Goal: Transaction & Acquisition: Purchase product/service

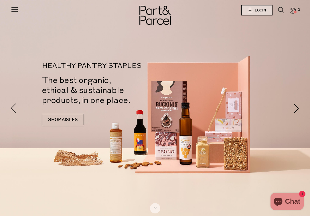
click at [15, 10] on icon at bounding box center [15, 9] width 8 height 8
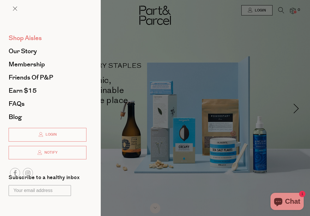
click at [40, 38] on span "Shop Aisles" at bounding box center [25, 37] width 33 height 9
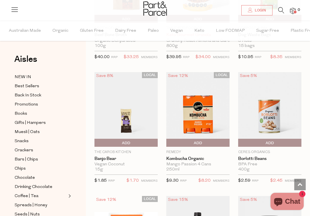
scroll to position [375, 0]
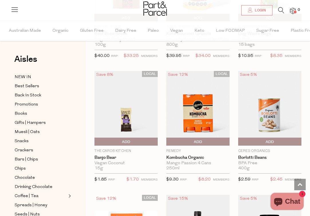
click at [189, 139] on span "Add To Parcel" at bounding box center [198, 142] width 60 height 9
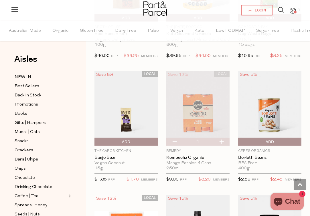
scroll to position [387, 0]
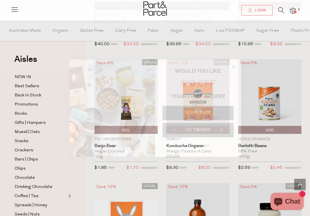
click at [231, 69] on circle "Close dialog" at bounding box center [233, 66] width 9 height 9
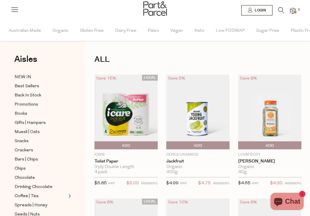
scroll to position [0, 0]
click at [282, 11] on icon at bounding box center [281, 10] width 6 height 6
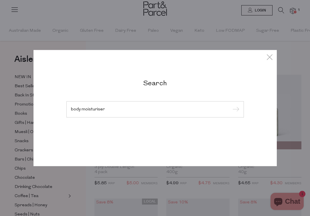
type input "body moisturiser"
click at [235, 110] on input "submit" at bounding box center [235, 109] width 9 height 9
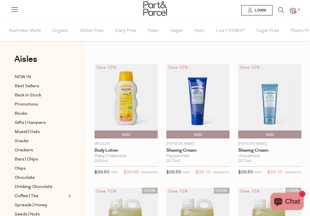
click at [132, 107] on img at bounding box center [125, 101] width 63 height 75
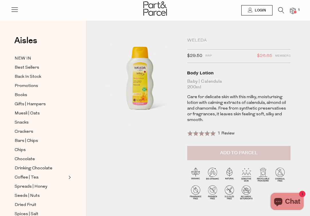
click at [261, 152] on button "Add to Parcel" at bounding box center [239, 153] width 104 height 14
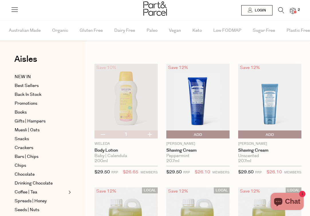
click at [279, 11] on icon at bounding box center [281, 10] width 6 height 6
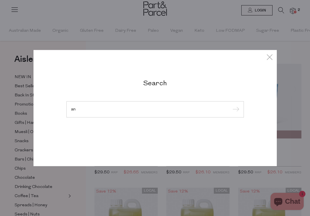
type input "a"
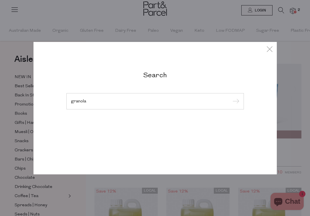
type input "granola"
click at [235, 102] on input "submit" at bounding box center [235, 101] width 9 height 9
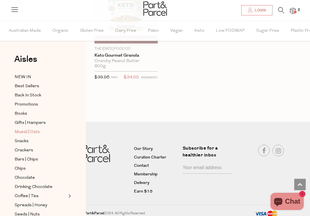
click at [32, 135] on span "Muesli | Oats" at bounding box center [27, 132] width 25 height 7
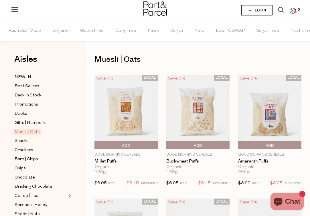
click at [168, 146] on span "Add To Parcel" at bounding box center [168, 145] width 0 height 9
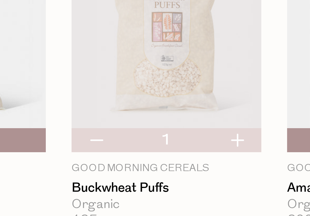
scroll to position [15, 0]
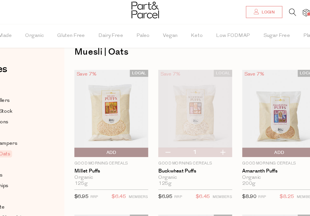
click at [166, 129] on button "button" at bounding box center [174, 130] width 16 height 8
type input "0"
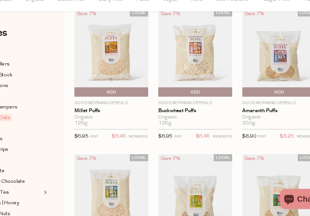
scroll to position [112, 0]
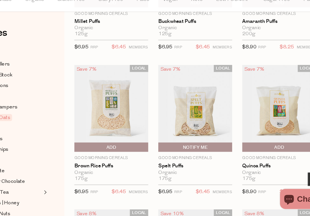
click at [168, 153] on span "Notify Me" at bounding box center [168, 157] width 0 height 9
type input "Notify when available"
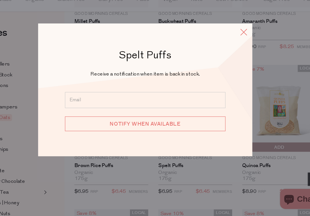
click at [235, 54] on icon at bounding box center [239, 58] width 9 height 8
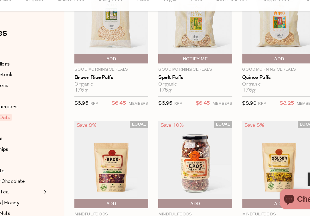
scroll to position [188, 0]
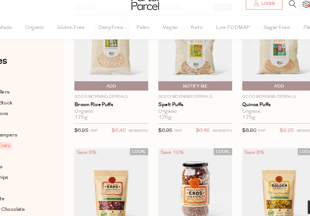
click at [99, 77] on span "Add To Parcel" at bounding box center [126, 81] width 60 height 9
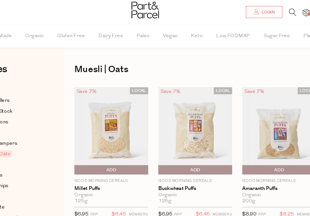
scroll to position [0, 0]
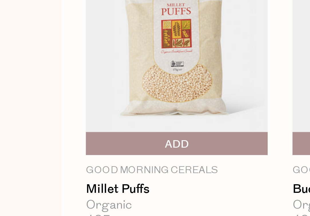
click at [96, 141] on span "Add To Parcel" at bounding box center [96, 145] width 0 height 9
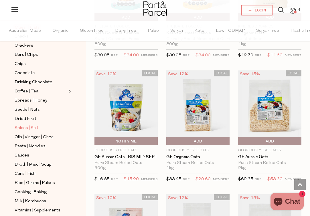
scroll to position [118, 0]
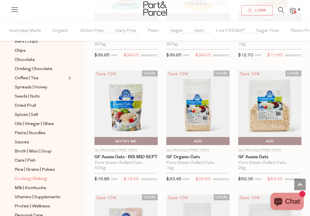
click at [38, 178] on span "Cooking | Baking" at bounding box center [31, 179] width 32 height 7
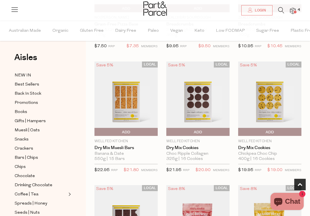
scroll to position [140, 0]
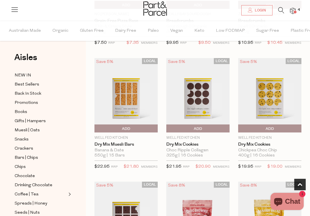
click at [290, 130] on span "Add To Parcel" at bounding box center [269, 128] width 60 height 9
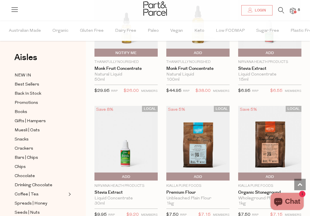
scroll to position [1838, 0]
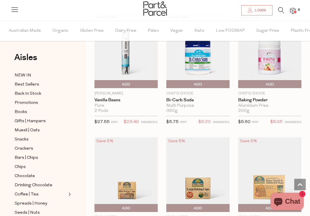
scroll to position [3333, 0]
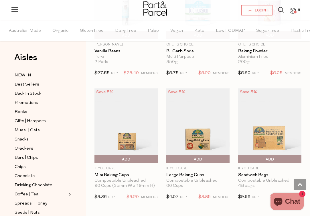
click at [239, 155] on span "Add To Parcel" at bounding box center [239, 159] width 0 height 9
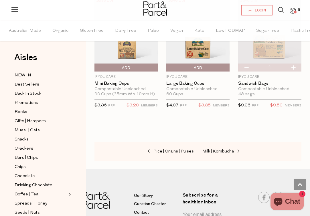
scroll to position [3467, 0]
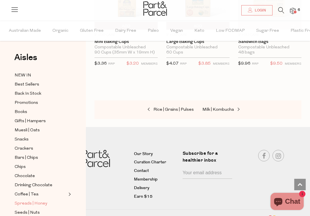
click at [39, 205] on span "Spreads | Honey" at bounding box center [31, 203] width 33 height 7
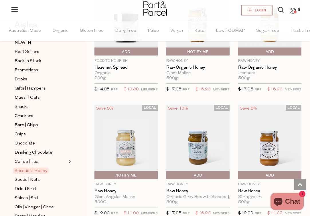
scroll to position [1370, 0]
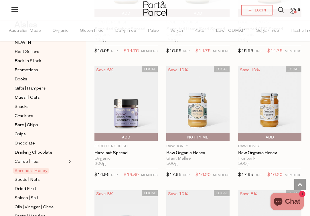
click at [121, 117] on img at bounding box center [125, 103] width 63 height 75
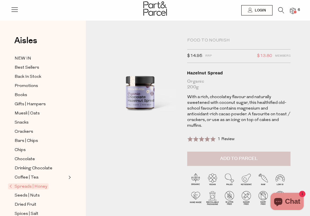
click at [245, 155] on span "Add to Parcel" at bounding box center [238, 158] width 37 height 7
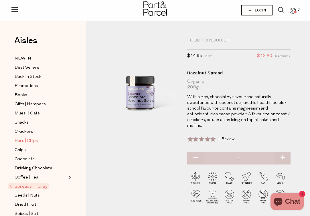
click at [29, 143] on span "Bars | Chips" at bounding box center [26, 141] width 23 height 7
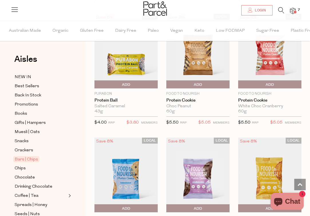
scroll to position [1812, 0]
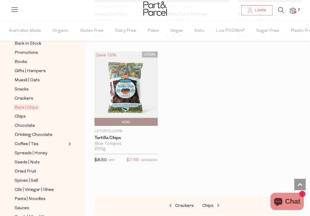
scroll to position [52, 0]
click at [25, 96] on span "Crackers" at bounding box center [24, 98] width 19 height 7
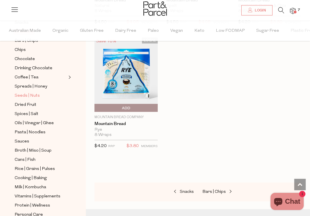
scroll to position [122, 0]
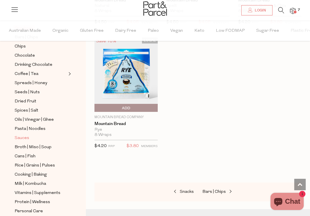
click at [19, 137] on span "Sauces" at bounding box center [22, 138] width 15 height 7
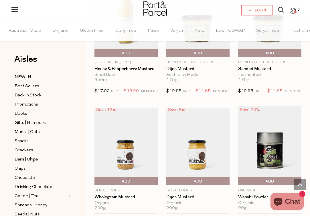
scroll to position [1816, 0]
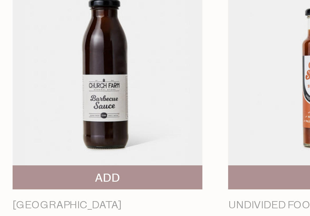
scroll to position [154, 0]
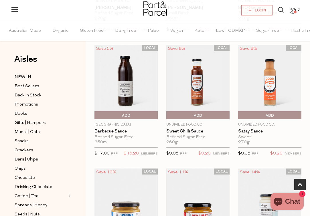
click at [129, 82] on img at bounding box center [125, 82] width 63 height 75
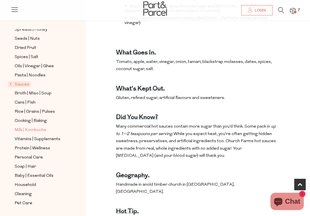
scroll to position [157, 0]
click at [33, 138] on span "Vitamins | Supplements" at bounding box center [38, 139] width 46 height 7
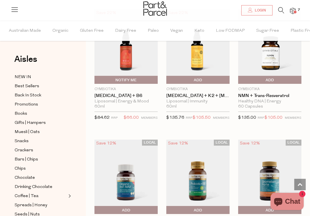
scroll to position [632, 0]
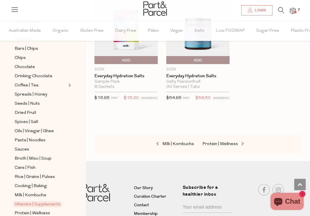
scroll to position [111, 0]
click at [280, 10] on icon at bounding box center [281, 10] width 6 height 6
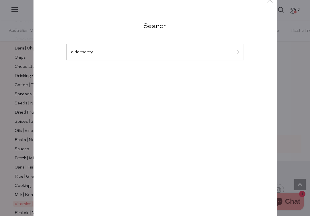
type input "elderberry"
click at [235, 52] on input "submit" at bounding box center [235, 52] width 9 height 9
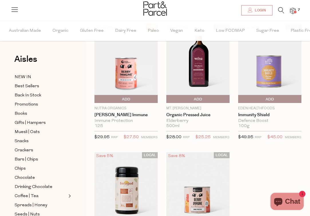
scroll to position [37, 0]
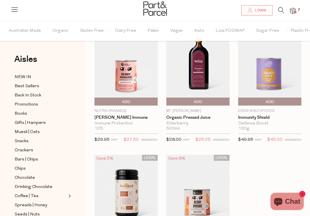
click at [206, 74] on img at bounding box center [197, 66] width 63 height 79
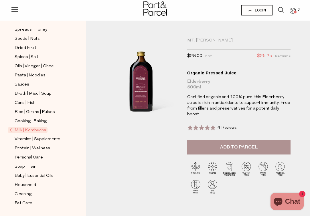
scroll to position [157, 0]
click at [27, 157] on span "Personal Care" at bounding box center [29, 157] width 28 height 7
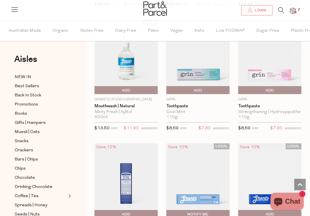
scroll to position [672, 0]
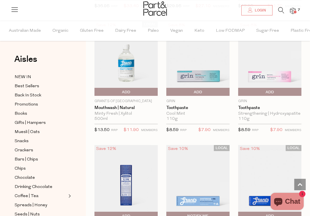
click at [202, 90] on span "Add To Parcel" at bounding box center [198, 92] width 60 height 9
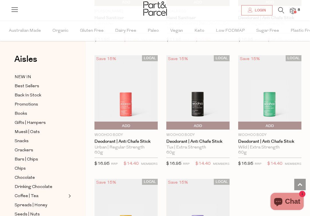
scroll to position [1877, 0]
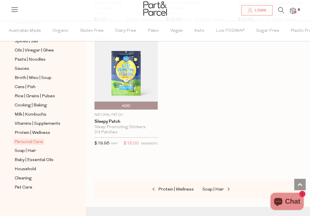
scroll to position [3387, 0]
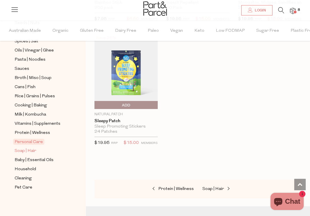
click at [32, 151] on span "Soap | Hair" at bounding box center [25, 151] width 21 height 7
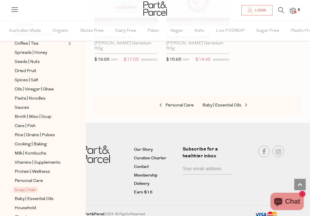
scroll to position [156, 0]
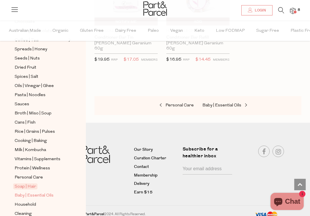
click at [33, 197] on span "Baby | Essential Oils" at bounding box center [34, 195] width 39 height 7
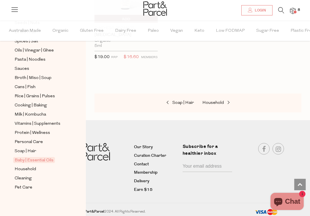
scroll to position [191, 0]
click at [18, 166] on link "Household" at bounding box center [41, 169] width 52 height 7
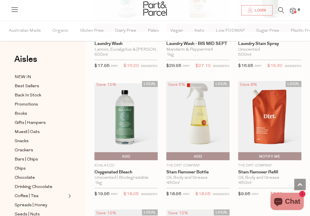
scroll to position [1857, 0]
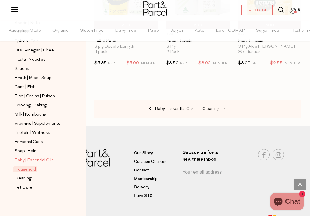
scroll to position [191, 0]
click at [294, 10] on img at bounding box center [293, 11] width 6 height 7
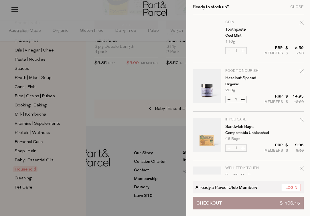
scroll to position [0, 0]
click at [301, 9] on div "Ready to stock up? Close" at bounding box center [248, 7] width 111 height 14
click at [296, 7] on div "Close" at bounding box center [296, 7] width 13 height 4
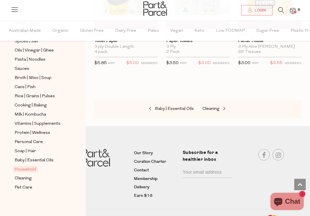
click at [280, 9] on icon at bounding box center [281, 10] width 6 height 6
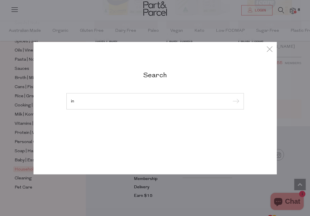
type input "i"
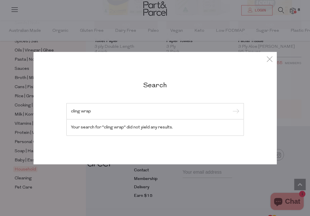
type input "cling wrap"
click at [236, 110] on input "submit" at bounding box center [235, 111] width 9 height 9
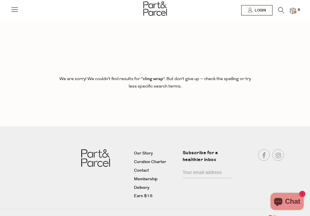
click at [293, 11] on img at bounding box center [293, 11] width 6 height 7
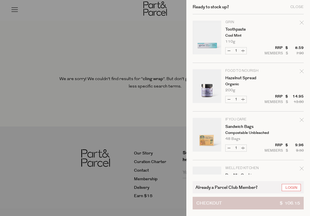
click at [232, 201] on button "Checkout $ 106.15" at bounding box center [248, 203] width 111 height 13
